Goal: Task Accomplishment & Management: Use online tool/utility

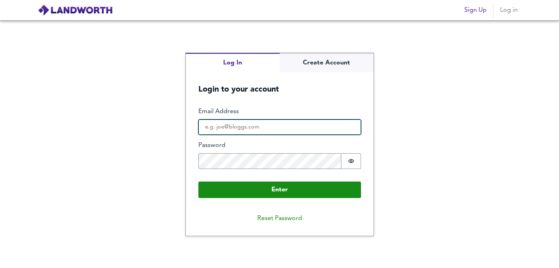
click at [228, 126] on input "Email Address" at bounding box center [279, 127] width 163 height 16
type input "[EMAIL_ADDRESS][DOMAIN_NAME]"
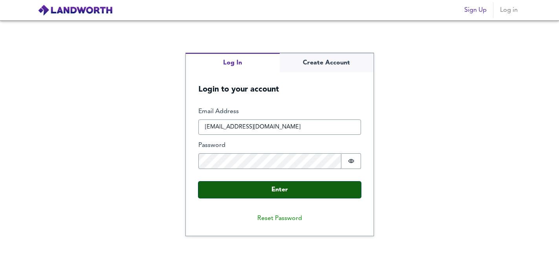
click at [266, 192] on button "Enter" at bounding box center [279, 189] width 163 height 16
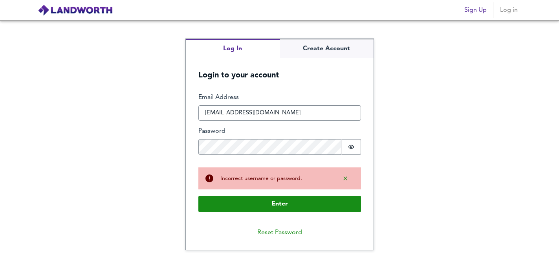
click at [396, 194] on div "Log In Create Account Login to your account Enter Email Address [EMAIL_ADDRESS]…" at bounding box center [279, 143] width 559 height 247
click at [349, 149] on icon "Show password" at bounding box center [351, 147] width 6 height 6
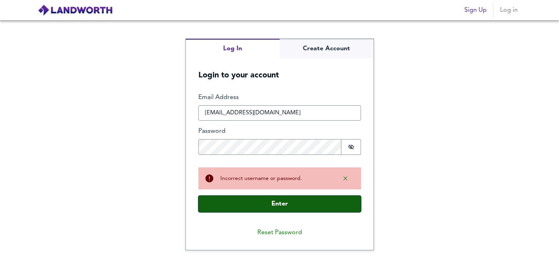
click at [281, 200] on button "Enter" at bounding box center [279, 203] width 163 height 16
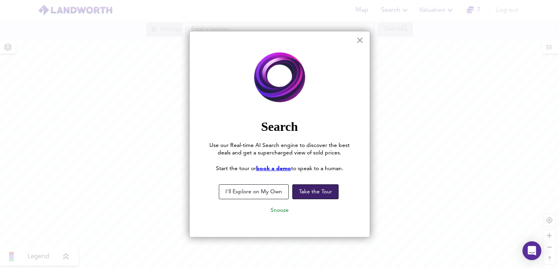
click at [304, 192] on button "Take the Tour" at bounding box center [315, 191] width 46 height 15
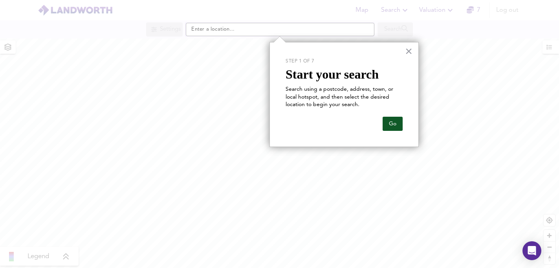
click at [395, 126] on button "Go" at bounding box center [392, 124] width 20 height 14
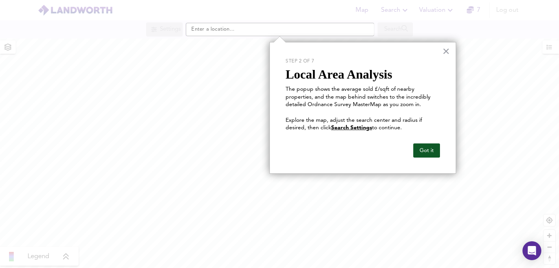
click at [431, 152] on button "Got it" at bounding box center [426, 150] width 27 height 14
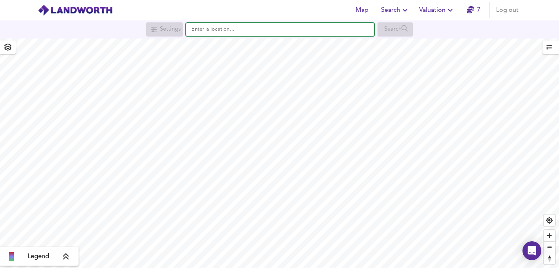
click at [238, 27] on input "text" at bounding box center [280, 29] width 188 height 13
paste input "SA1 8HA"
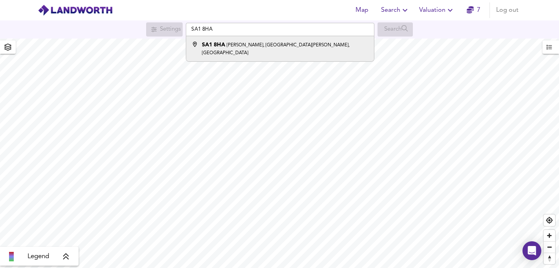
click at [285, 46] on small "[PERSON_NAME], [GEOGRAPHIC_DATA][PERSON_NAME], [GEOGRAPHIC_DATA]" at bounding box center [276, 49] width 148 height 13
type input "[PERSON_NAME][STREET_ADDRESS][PERSON_NAME]"
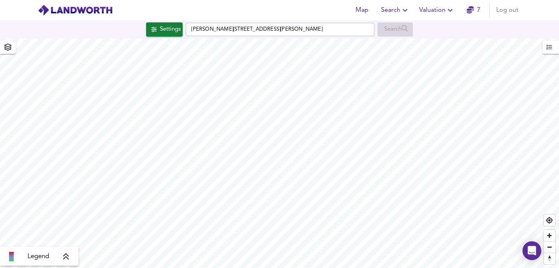
checkbox input "false"
checkbox input "true"
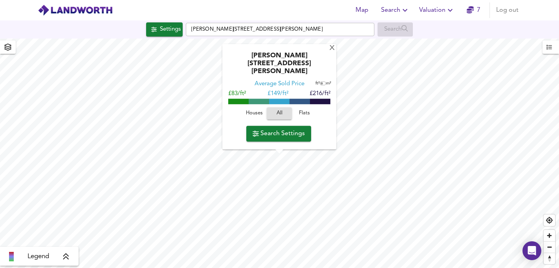
click at [272, 133] on span "Search Settings" at bounding box center [278, 133] width 52 height 11
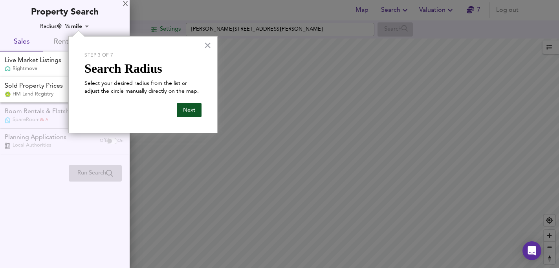
click at [194, 115] on button "Next" at bounding box center [189, 110] width 25 height 14
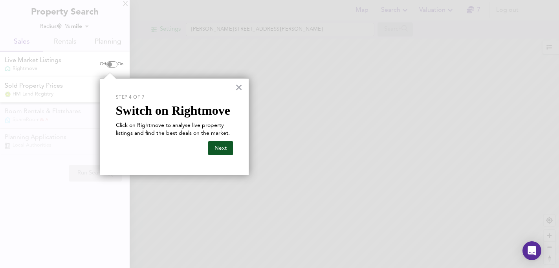
click at [218, 148] on button "Next" at bounding box center [220, 148] width 25 height 14
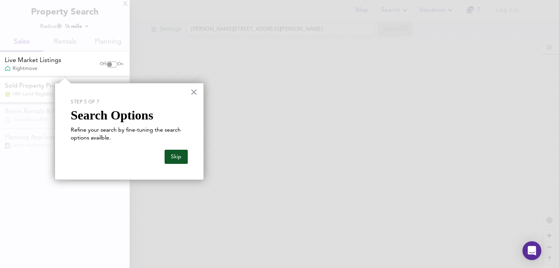
click at [175, 160] on button "Skip" at bounding box center [175, 157] width 23 height 14
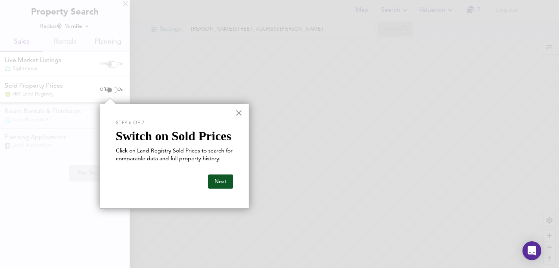
click at [219, 184] on button "Next" at bounding box center [220, 181] width 25 height 14
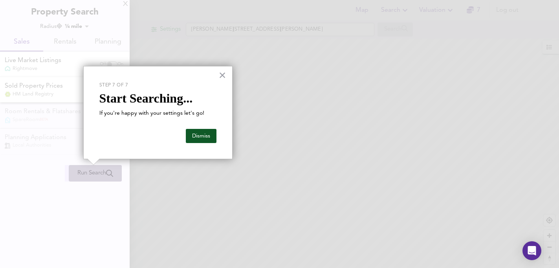
click at [196, 140] on button "Dismiss" at bounding box center [201, 136] width 31 height 14
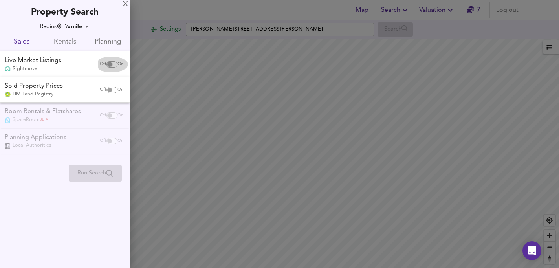
click at [108, 64] on input "checkbox" at bounding box center [109, 64] width 19 height 6
checkbox input "true"
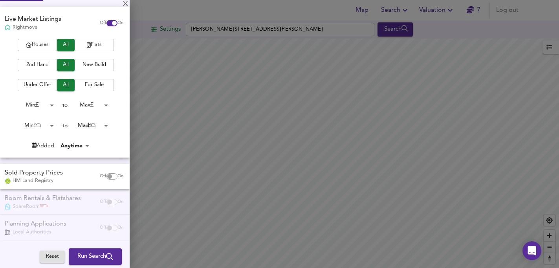
scroll to position [54, 0]
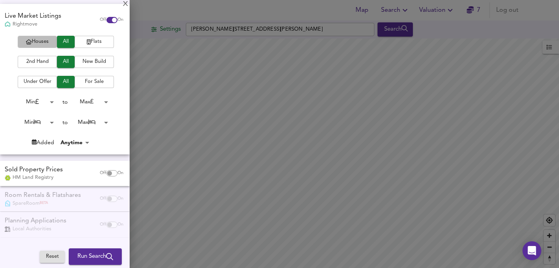
click at [47, 42] on span "Houses" at bounding box center [37, 41] width 31 height 9
click at [41, 63] on span "2nd Hand" at bounding box center [37, 61] width 31 height 9
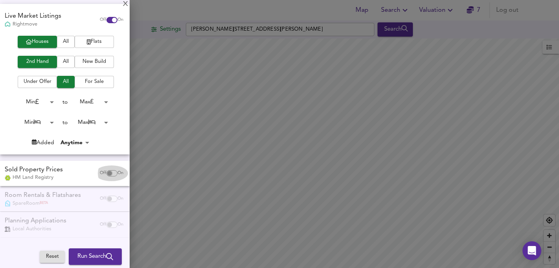
click at [105, 172] on input "checkbox" at bounding box center [109, 173] width 19 height 6
checkbox input "true"
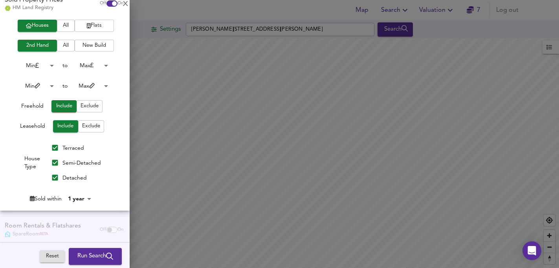
scroll to position [240, 0]
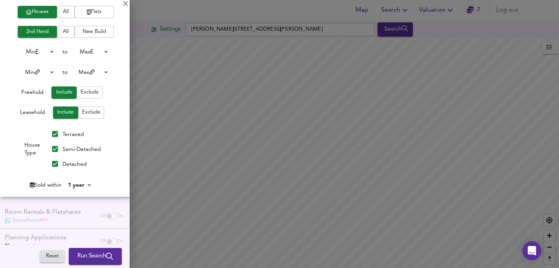
click at [86, 114] on span "Exclude" at bounding box center [91, 112] width 18 height 9
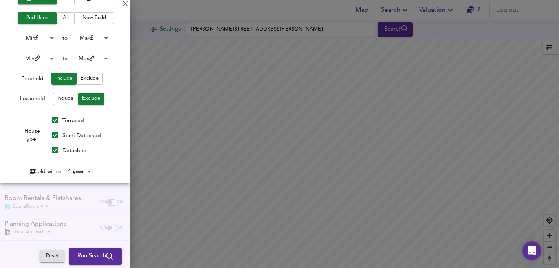
scroll to position [257, 0]
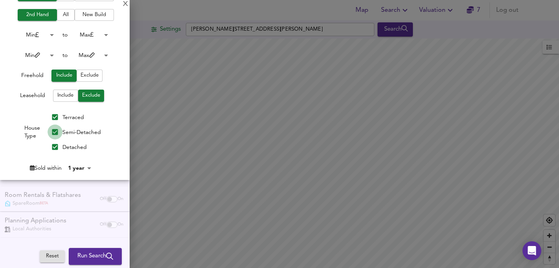
click at [55, 132] on input "Semi-Detached" at bounding box center [54, 131] width 15 height 15
checkbox input "false"
click at [55, 146] on input "Detached" at bounding box center [54, 146] width 15 height 15
checkbox input "false"
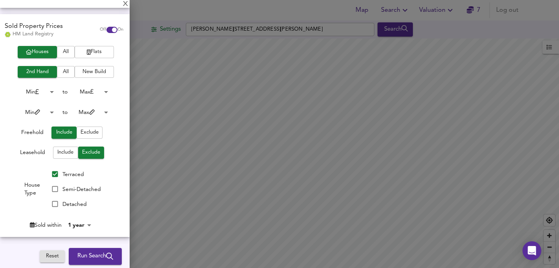
scroll to position [214, 0]
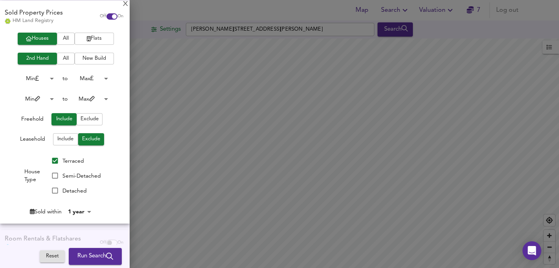
click at [82, 254] on span "Run Search" at bounding box center [95, 256] width 36 height 10
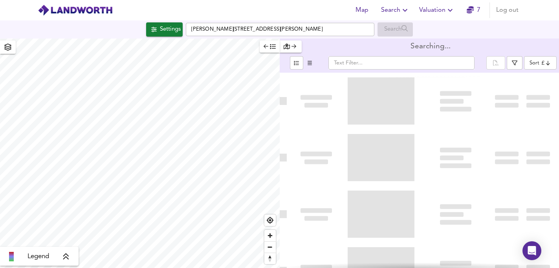
type input "bestdeal"
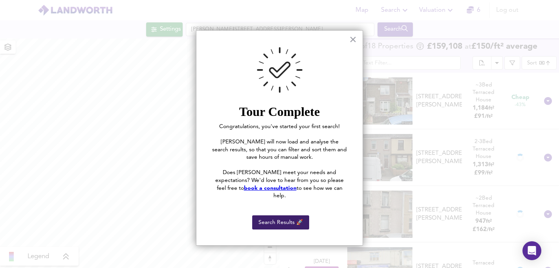
click at [292, 217] on button "Search Results 🚀" at bounding box center [280, 222] width 57 height 14
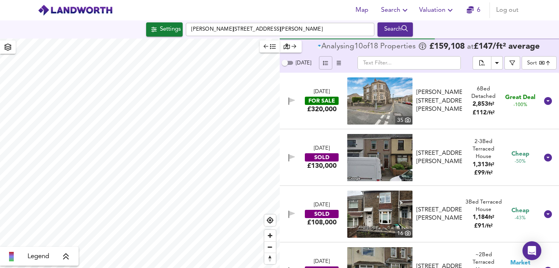
click at [323, 65] on icon "button" at bounding box center [325, 63] width 5 height 4
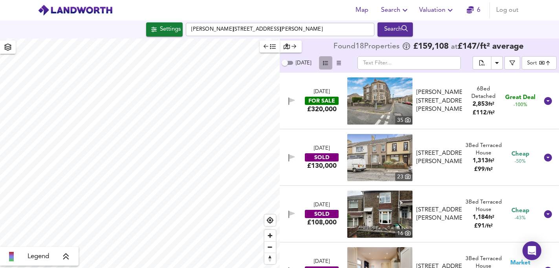
click at [324, 62] on icon "button" at bounding box center [325, 62] width 5 height 5
click at [324, 63] on icon "button" at bounding box center [325, 62] width 5 height 5
click at [511, 65] on icon "button" at bounding box center [511, 62] width 5 height 5
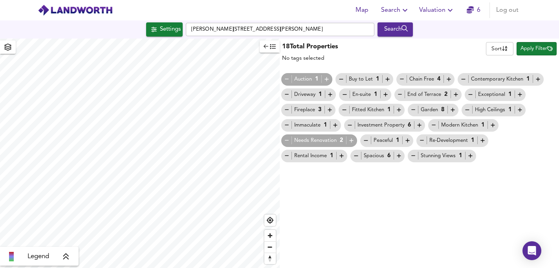
click at [374, 179] on div "18 Total Properties No tags selected Sort name ​ Apply Filter Auction 1 Buy to …" at bounding box center [418, 152] width 279 height 229
click at [362, 62] on div "18 Total Properties No tags selected Sort name ​ Apply Filter" at bounding box center [418, 51] width 279 height 23
click at [522, 50] on span "Apply Filter" at bounding box center [536, 48] width 32 height 9
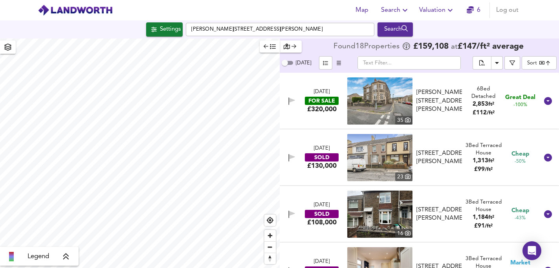
click at [339, 62] on span "button" at bounding box center [338, 62] width 9 height 9
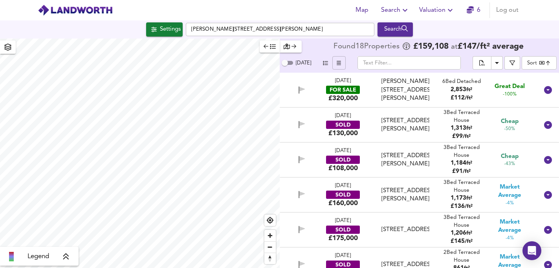
click at [339, 62] on icon "button" at bounding box center [338, 62] width 4 height 5
click at [161, 27] on div "Settings" at bounding box center [170, 29] width 21 height 10
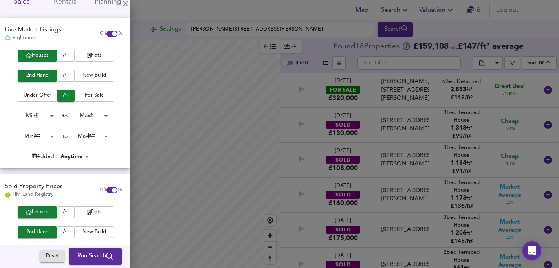
scroll to position [46, 0]
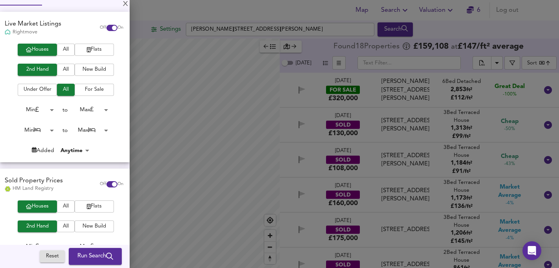
click at [49, 132] on body "Map Search Valuation 6 Log out Settings [PERSON_NAME][STREET_ADDRESS][PERSON_NA…" at bounding box center [279, 134] width 559 height 268
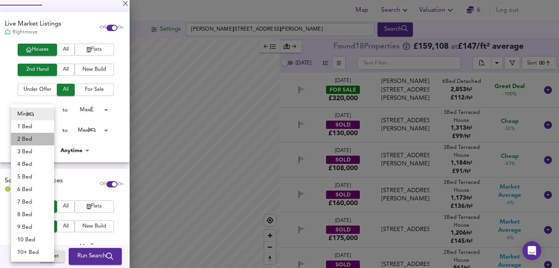
click at [40, 141] on li "2 Bed" at bounding box center [32, 139] width 43 height 13
type input "2"
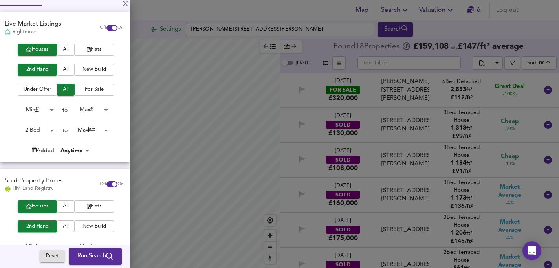
click at [82, 133] on body "Map Search Valuation 6 Log out Settings [PERSON_NAME][STREET_ADDRESS][PERSON_NA…" at bounding box center [279, 134] width 559 height 268
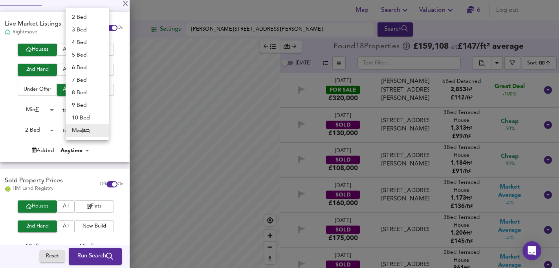
click at [93, 18] on li "2 Bed" at bounding box center [87, 17] width 43 height 13
type input "2"
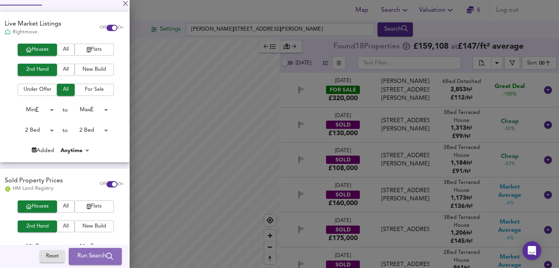
click at [87, 258] on span "Run Search" at bounding box center [95, 256] width 36 height 10
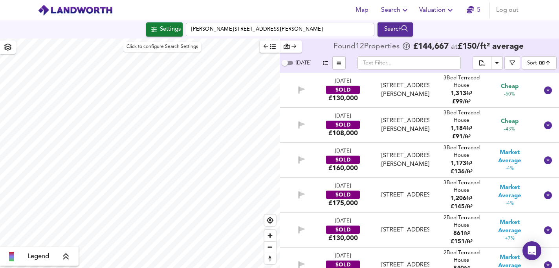
click at [160, 32] on div "Settings" at bounding box center [170, 29] width 21 height 10
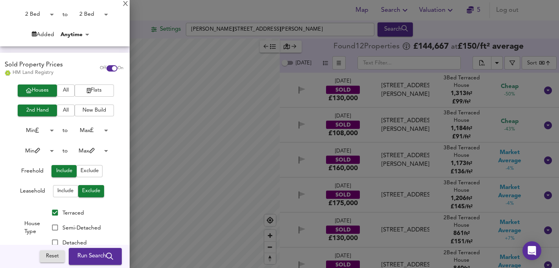
scroll to position [163, 0]
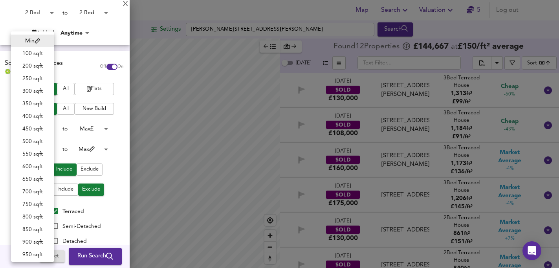
click at [44, 148] on body "Map Search Valuation 5 Log out Settings [PERSON_NAME][STREET_ADDRESS][PERSON_NA…" at bounding box center [279, 134] width 559 height 268
click at [113, 126] on div at bounding box center [279, 134] width 559 height 268
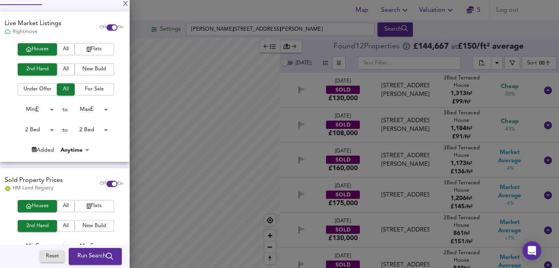
scroll to position [46, 0]
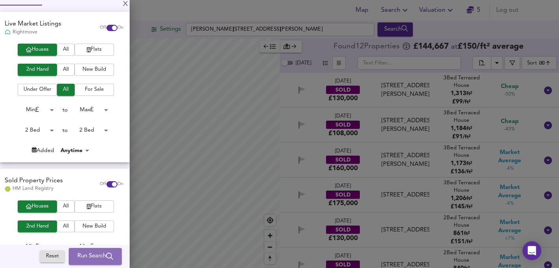
click at [93, 254] on span "Run Search" at bounding box center [95, 256] width 36 height 10
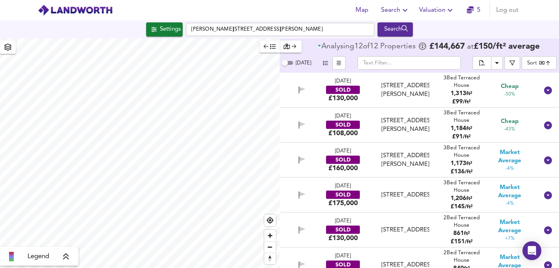
type input "bestdeal"
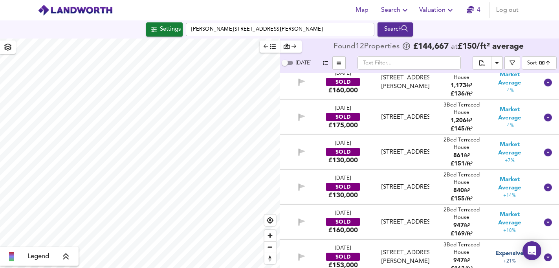
scroll to position [75, 0]
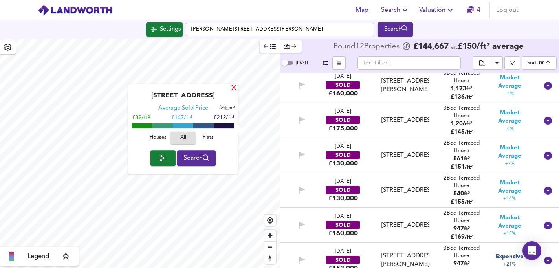
click at [232, 89] on div "X" at bounding box center [233, 88] width 7 height 7
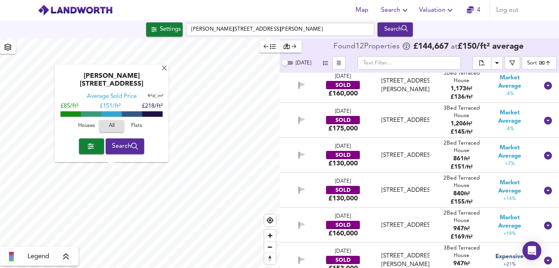
click at [88, 126] on span "Houses" at bounding box center [86, 126] width 21 height 9
click at [163, 73] on div "X" at bounding box center [164, 68] width 7 height 7
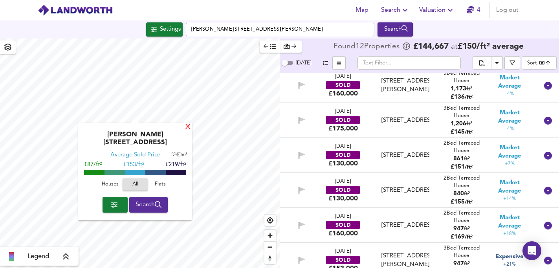
click at [184, 128] on div "X" at bounding box center [187, 127] width 7 height 7
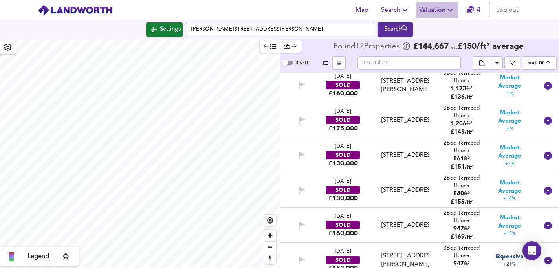
click at [442, 9] on span "Valuation" at bounding box center [437, 10] width 36 height 11
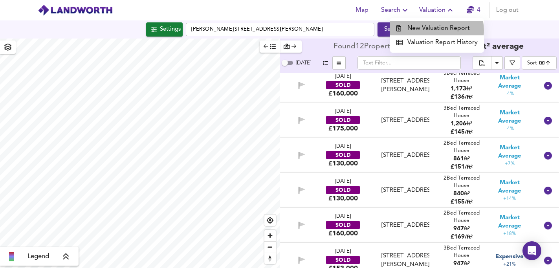
click at [437, 30] on li "New Valuation Report" at bounding box center [437, 28] width 94 height 14
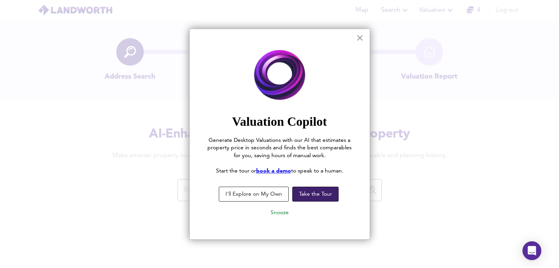
click at [301, 197] on button "Take the Tour" at bounding box center [315, 193] width 46 height 15
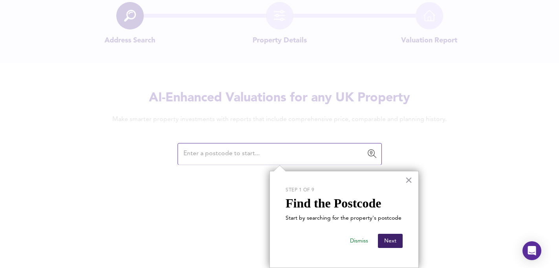
click at [395, 240] on button "Next" at bounding box center [390, 241] width 25 height 14
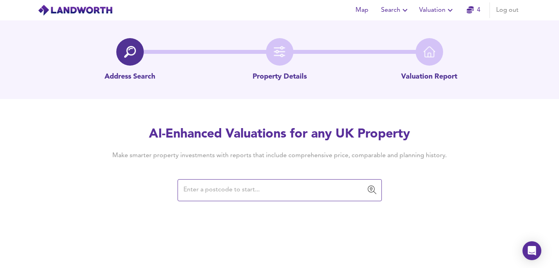
click at [287, 190] on input "text" at bounding box center [273, 190] width 185 height 15
paste input "SA1 8HA"
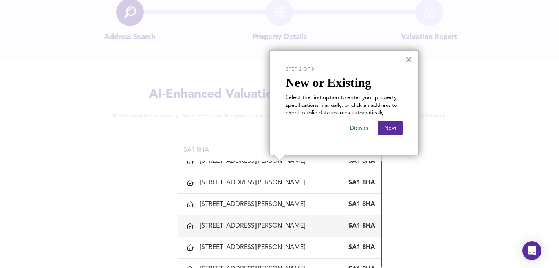
scroll to position [510, 0]
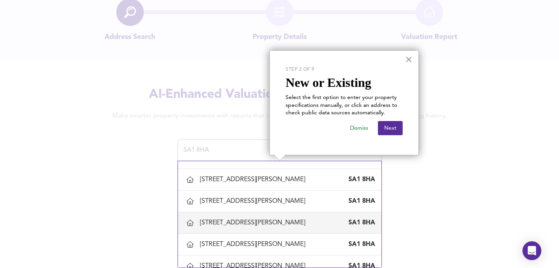
click at [262, 225] on div "[STREET_ADDRESS][PERSON_NAME]" at bounding box center [254, 222] width 108 height 9
type input "[STREET_ADDRESS][PERSON_NAME]"
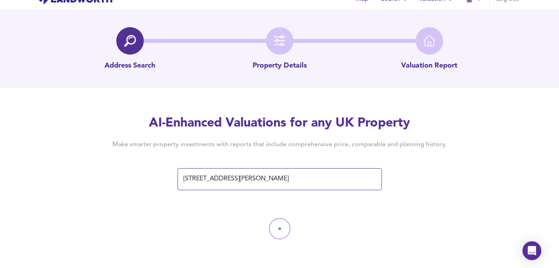
scroll to position [0, 0]
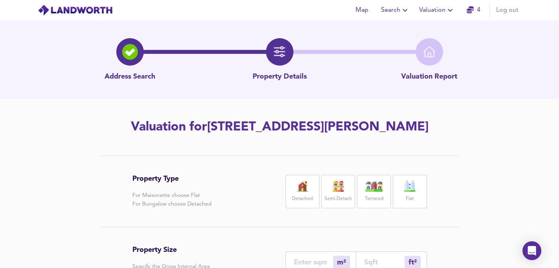
scroll to position [22, 0]
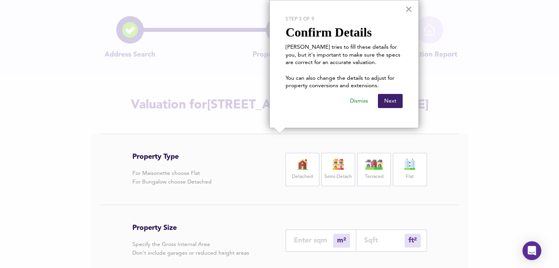
click at [384, 102] on button "Next" at bounding box center [390, 101] width 25 height 14
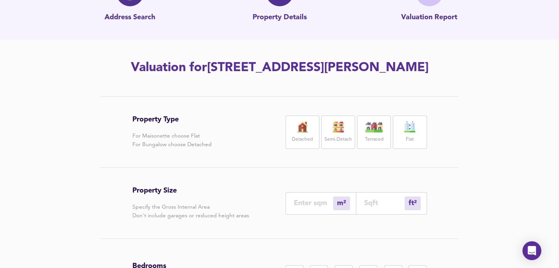
scroll to position [62, 0]
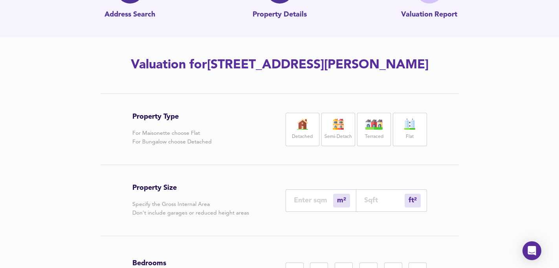
click at [380, 133] on label "Terraced" at bounding box center [374, 137] width 18 height 10
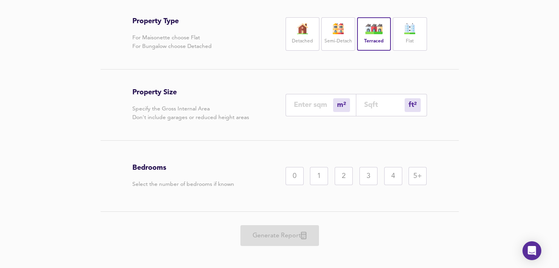
scroll to position [164, 0]
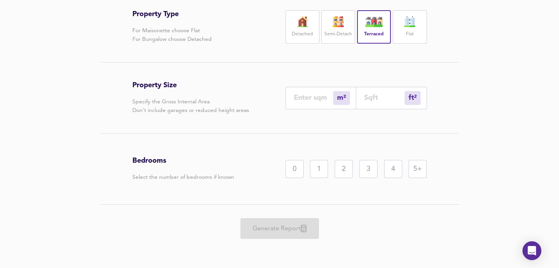
click at [324, 101] on input "number" at bounding box center [313, 97] width 39 height 8
click at [324, 94] on input "number" at bounding box center [313, 97] width 39 height 8
type input "6"
type input "65"
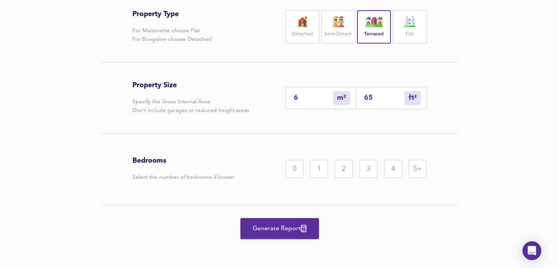
type input "66"
type input "710"
type input "66"
click at [341, 171] on div "2" at bounding box center [343, 169] width 18 height 18
click at [278, 230] on span "Generate Report" at bounding box center [279, 228] width 63 height 11
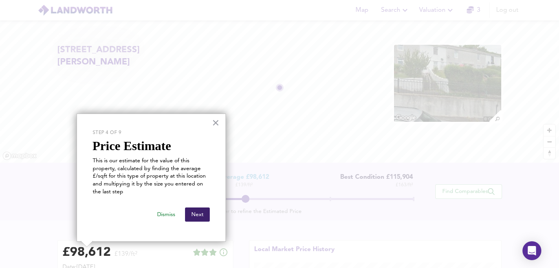
click at [199, 215] on button "Next" at bounding box center [197, 214] width 25 height 14
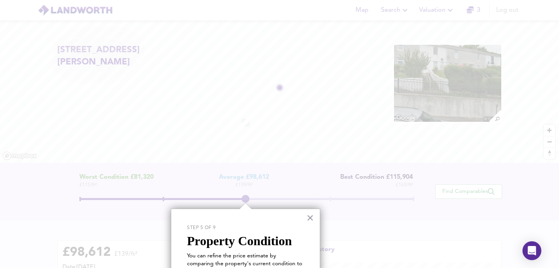
scroll to position [76, 0]
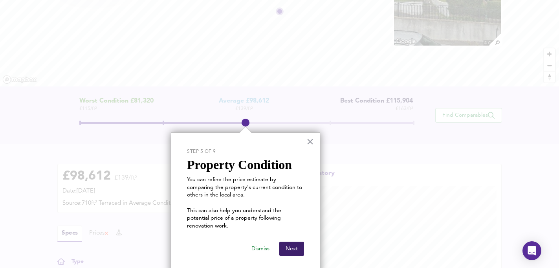
click at [296, 241] on button "Next" at bounding box center [291, 248] width 25 height 14
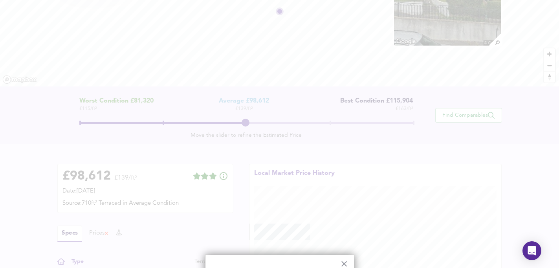
scroll to position [225, 0]
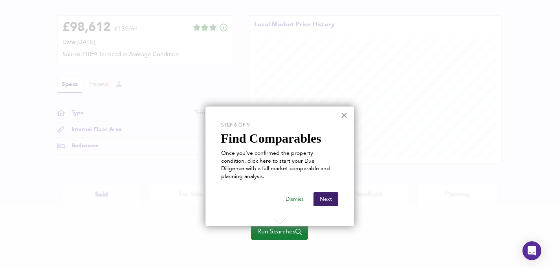
click at [324, 193] on button "Next" at bounding box center [325, 199] width 25 height 14
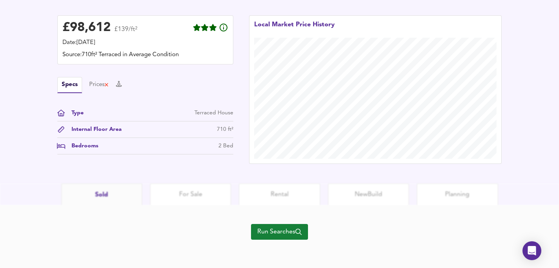
click at [292, 232] on span "Run Searches" at bounding box center [279, 231] width 44 height 11
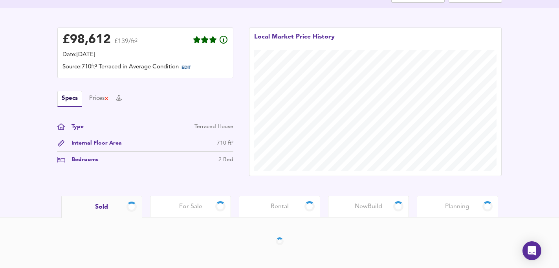
scroll to position [179, 0]
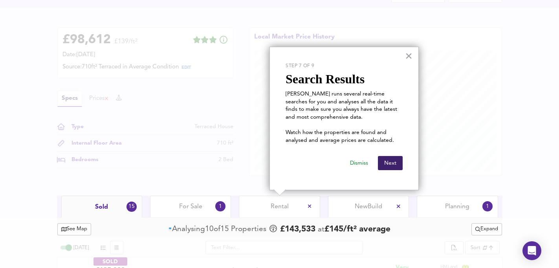
click at [390, 166] on button "Next" at bounding box center [390, 163] width 25 height 14
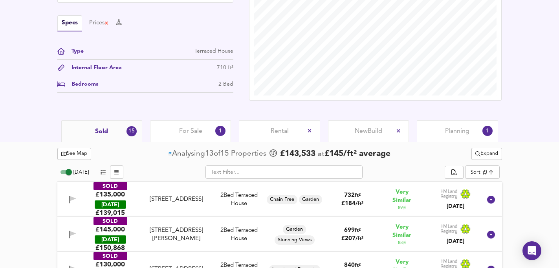
scroll to position [228, 0]
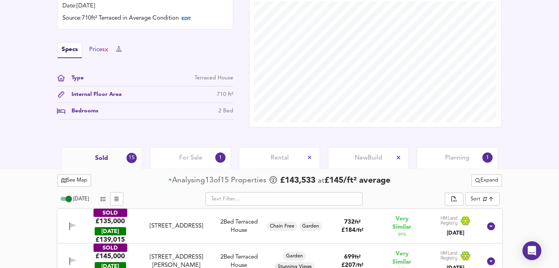
click at [94, 49] on div "Prices" at bounding box center [99, 50] width 20 height 9
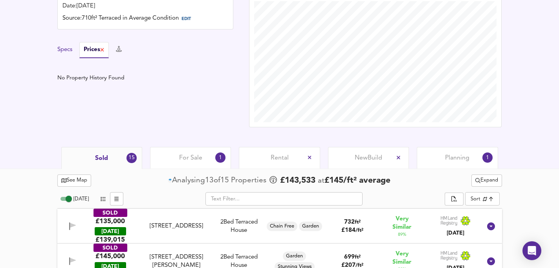
click at [69, 50] on button "Specs" at bounding box center [64, 50] width 15 height 9
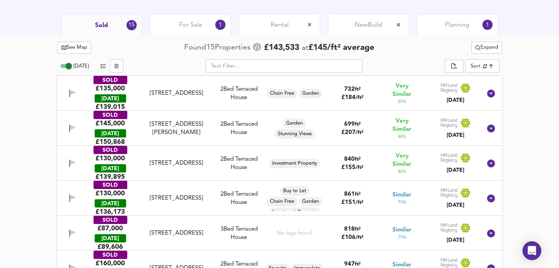
scroll to position [359, 0]
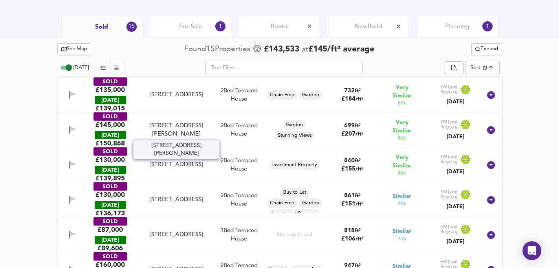
click at [165, 126] on div "[STREET_ADDRESS][PERSON_NAME]" at bounding box center [175, 130] width 67 height 17
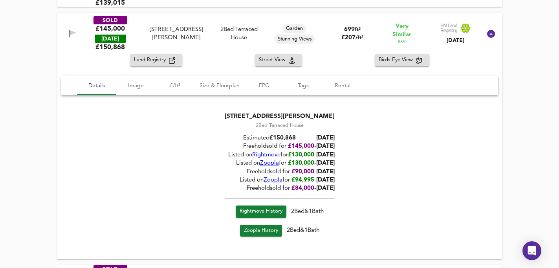
scroll to position [463, 0]
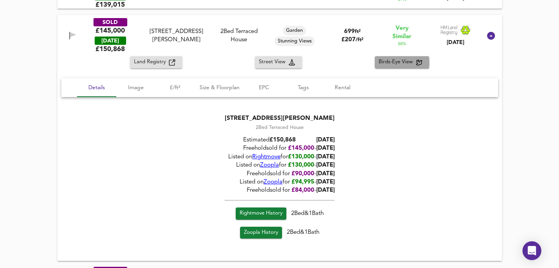
click at [395, 62] on span "Birds-Eye View" at bounding box center [396, 62] width 37 height 9
click at [139, 87] on span "Image" at bounding box center [136, 88] width 30 height 10
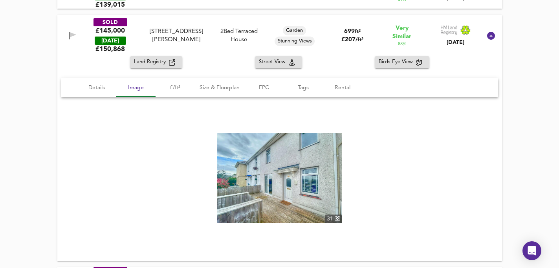
click at [315, 170] on img at bounding box center [279, 178] width 125 height 90
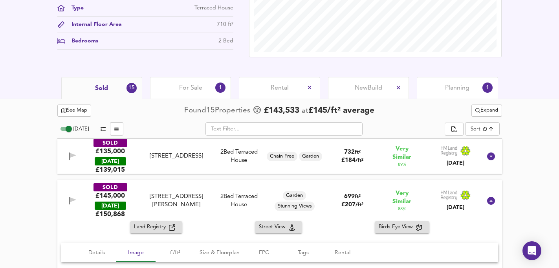
scroll to position [298, 0]
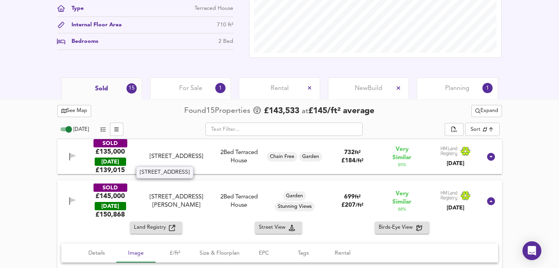
click at [181, 152] on div "[STREET_ADDRESS]" at bounding box center [175, 156] width 67 height 8
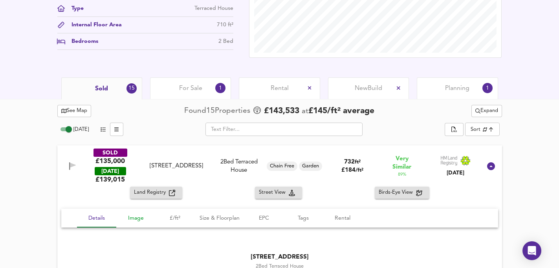
click at [138, 219] on span "Image" at bounding box center [136, 218] width 30 height 10
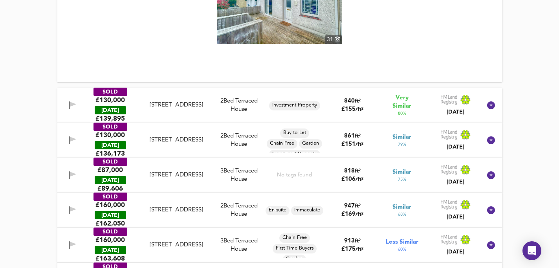
scroll to position [873, 0]
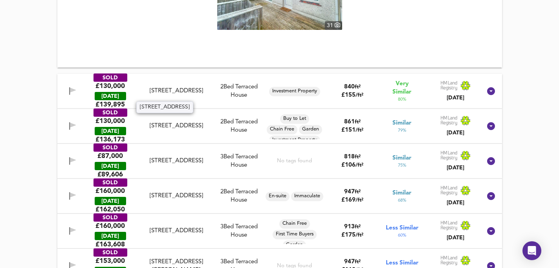
click at [176, 89] on div "[STREET_ADDRESS]" at bounding box center [175, 91] width 67 height 8
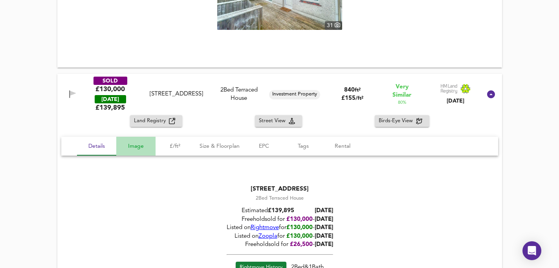
click at [140, 146] on span "Image" at bounding box center [136, 146] width 30 height 10
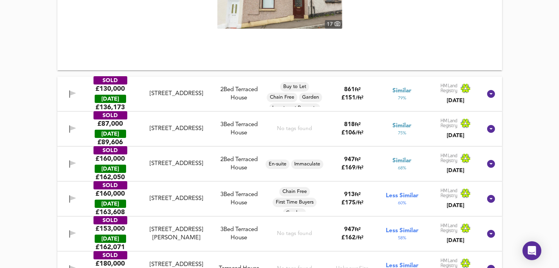
scroll to position [1133, 0]
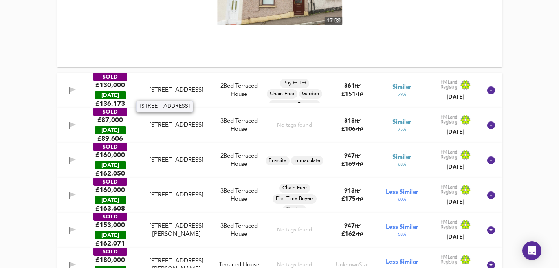
click at [168, 87] on div "[STREET_ADDRESS]" at bounding box center [175, 90] width 67 height 8
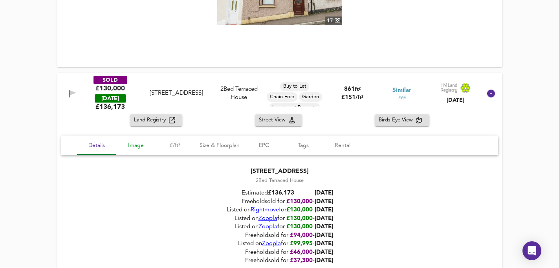
click at [139, 144] on span "Image" at bounding box center [136, 146] width 30 height 10
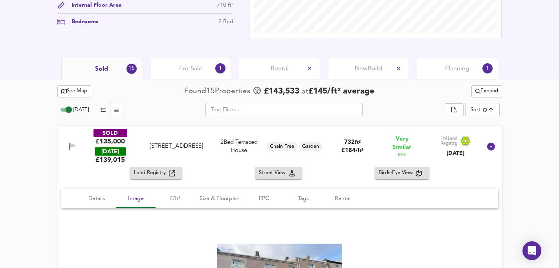
scroll to position [316, 0]
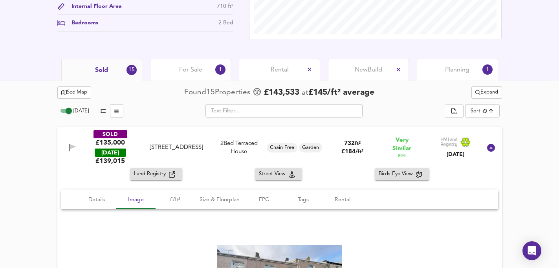
click at [278, 70] on span "Rental" at bounding box center [279, 70] width 18 height 9
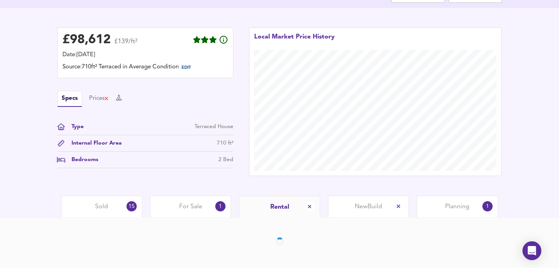
scroll to position [207, 0]
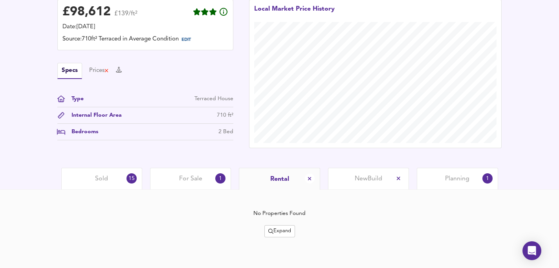
click at [278, 178] on span "Rental" at bounding box center [279, 179] width 19 height 9
click at [278, 230] on span "Expand" at bounding box center [279, 230] width 23 height 9
click at [277, 236] on button "Expand" at bounding box center [279, 231] width 31 height 12
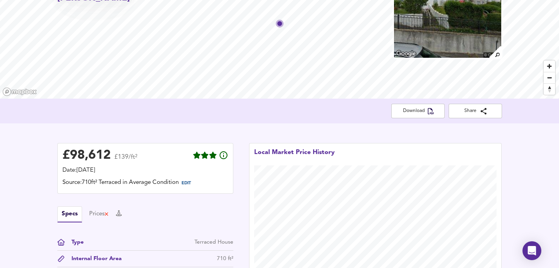
scroll to position [0, 0]
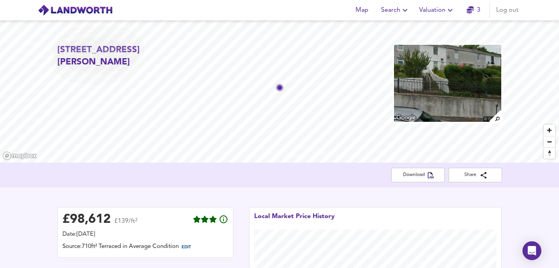
click at [443, 84] on img at bounding box center [447, 83] width 108 height 79
